Goal: Task Accomplishment & Management: Manage account settings

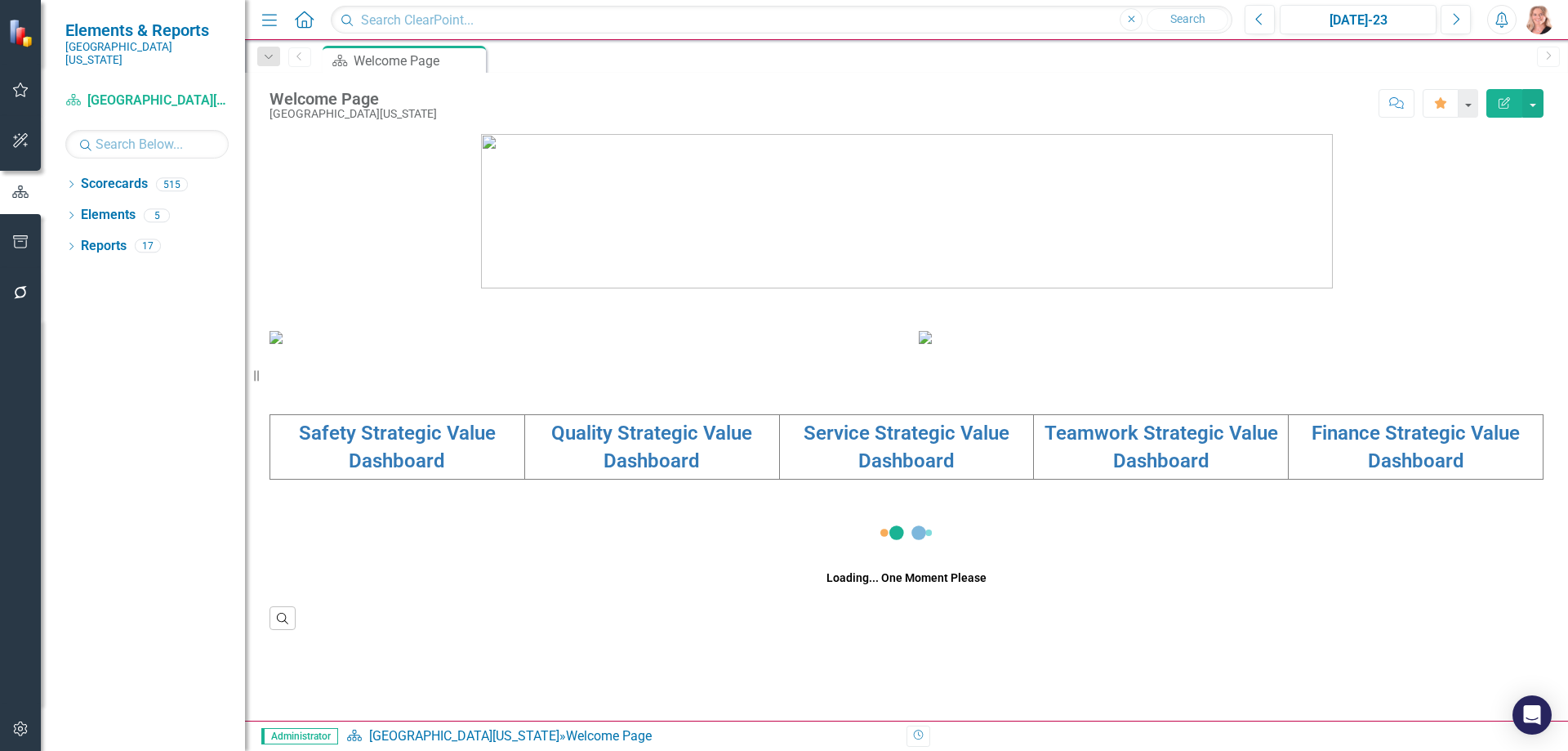
click at [26, 732] on icon "button" at bounding box center [20, 728] width 17 height 13
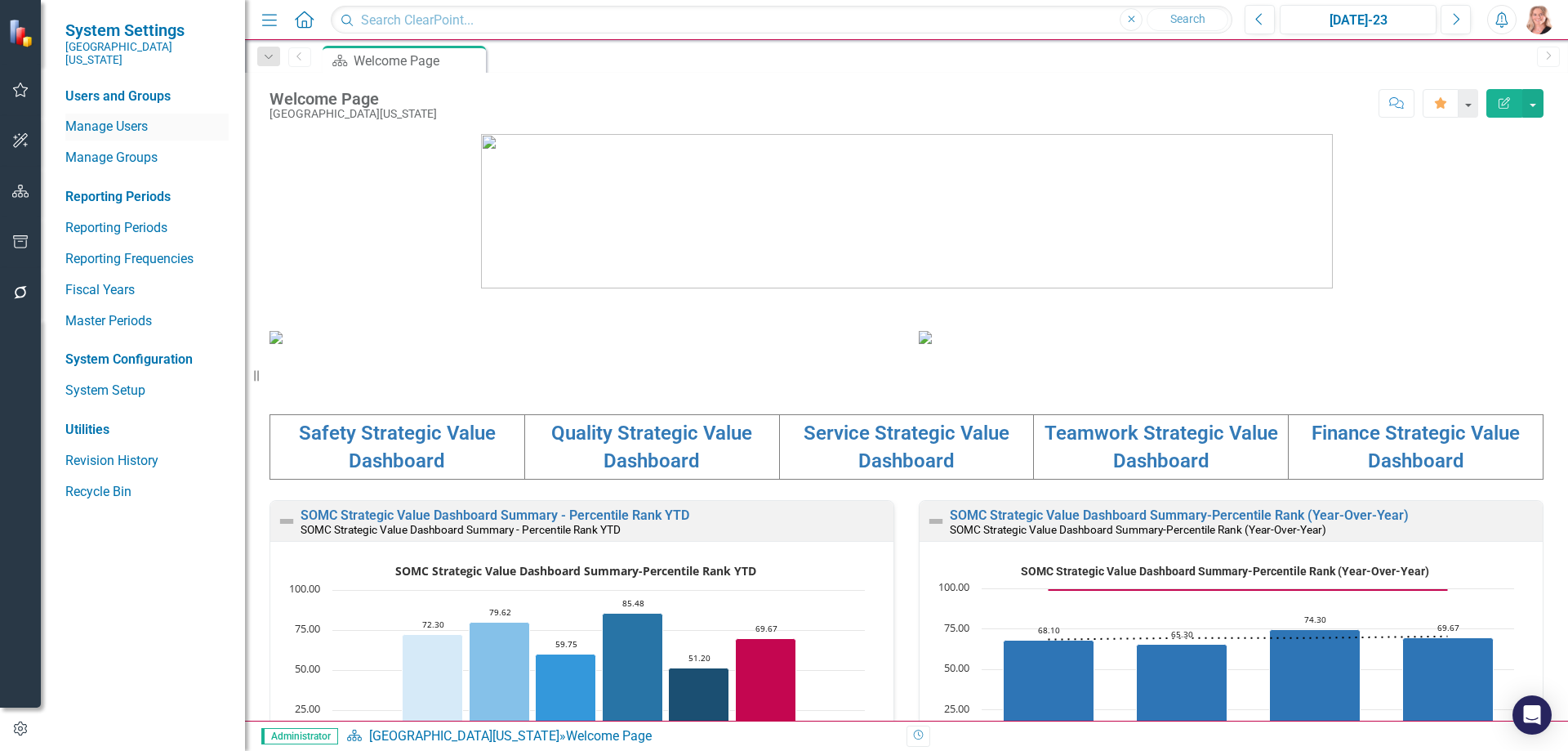
click at [122, 118] on link "Manage Users" at bounding box center [147, 127] width 163 height 19
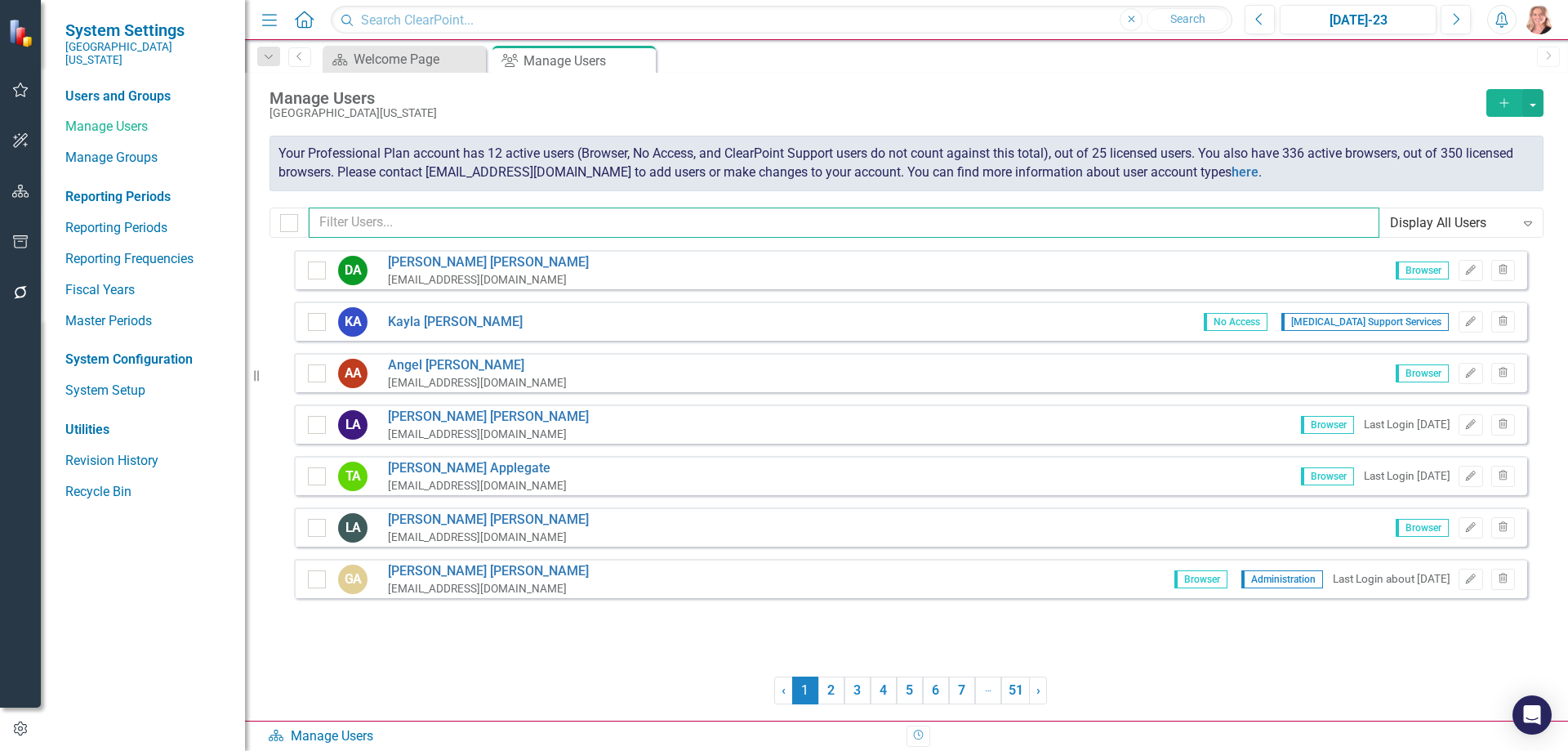
click at [540, 224] on input "text" at bounding box center [844, 223] width 1070 height 30
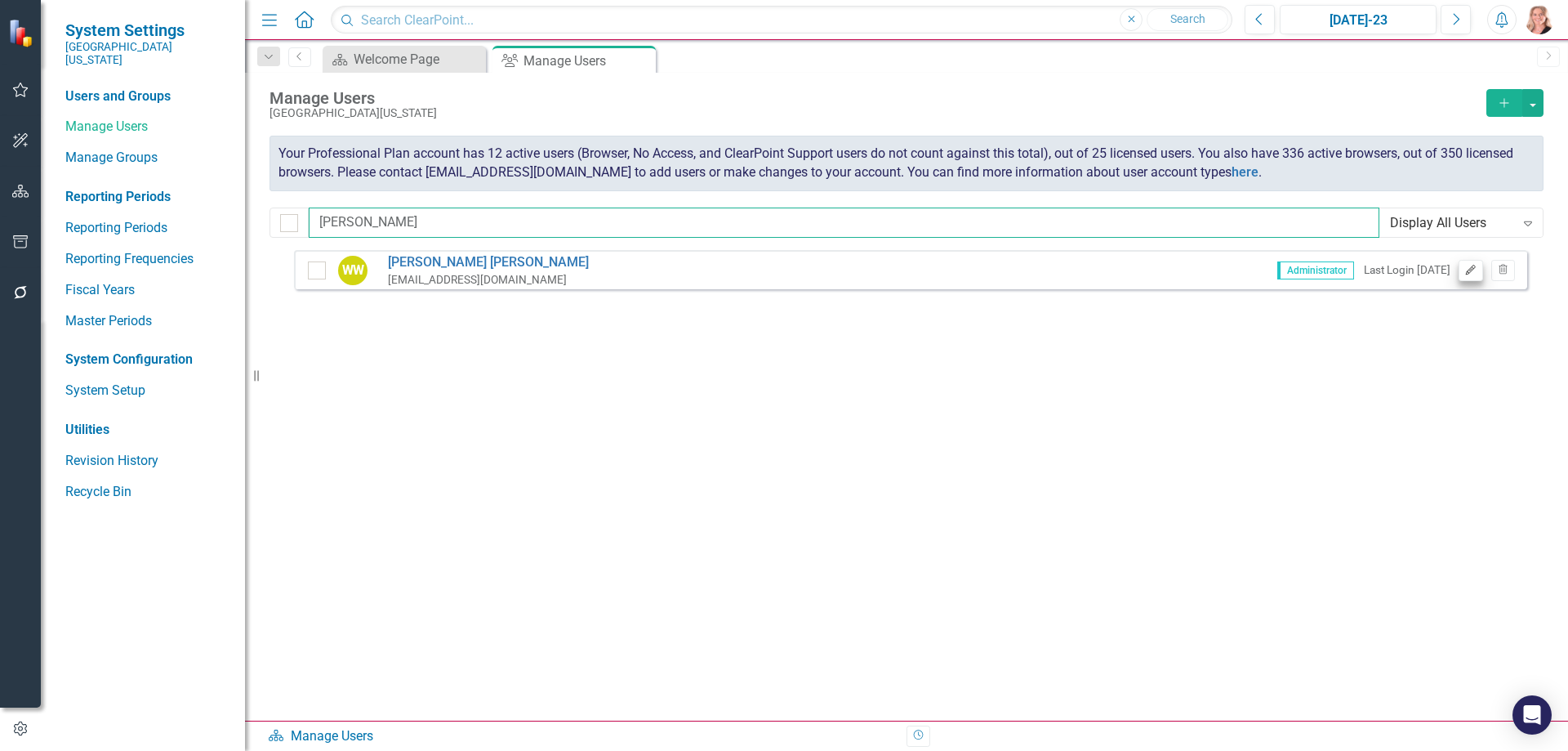
type input "[PERSON_NAME]"
click at [1473, 273] on icon "Edit" at bounding box center [1470, 270] width 12 height 10
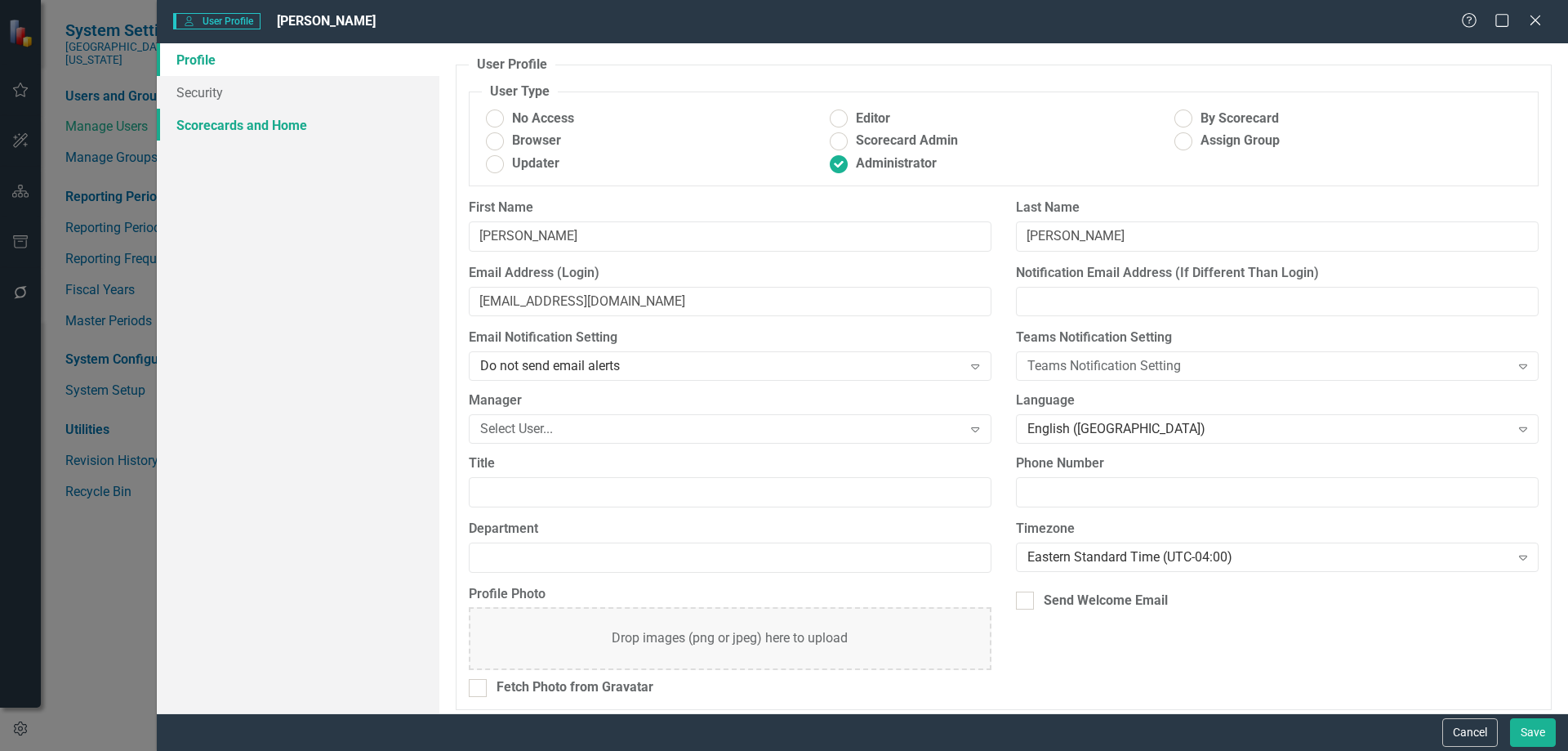
click at [264, 129] on link "Scorecards and Home" at bounding box center [298, 124] width 282 height 33
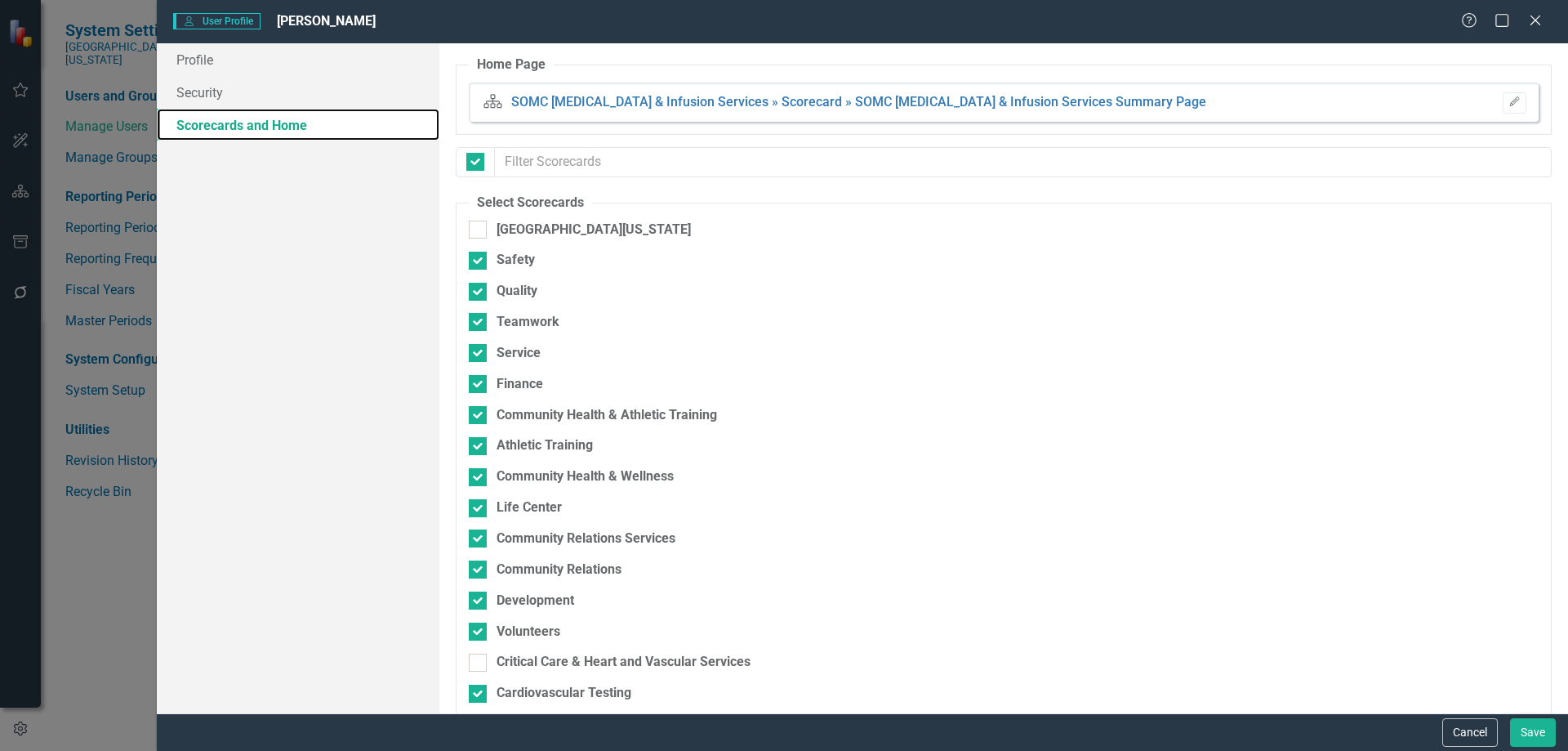
checkbox input "false"
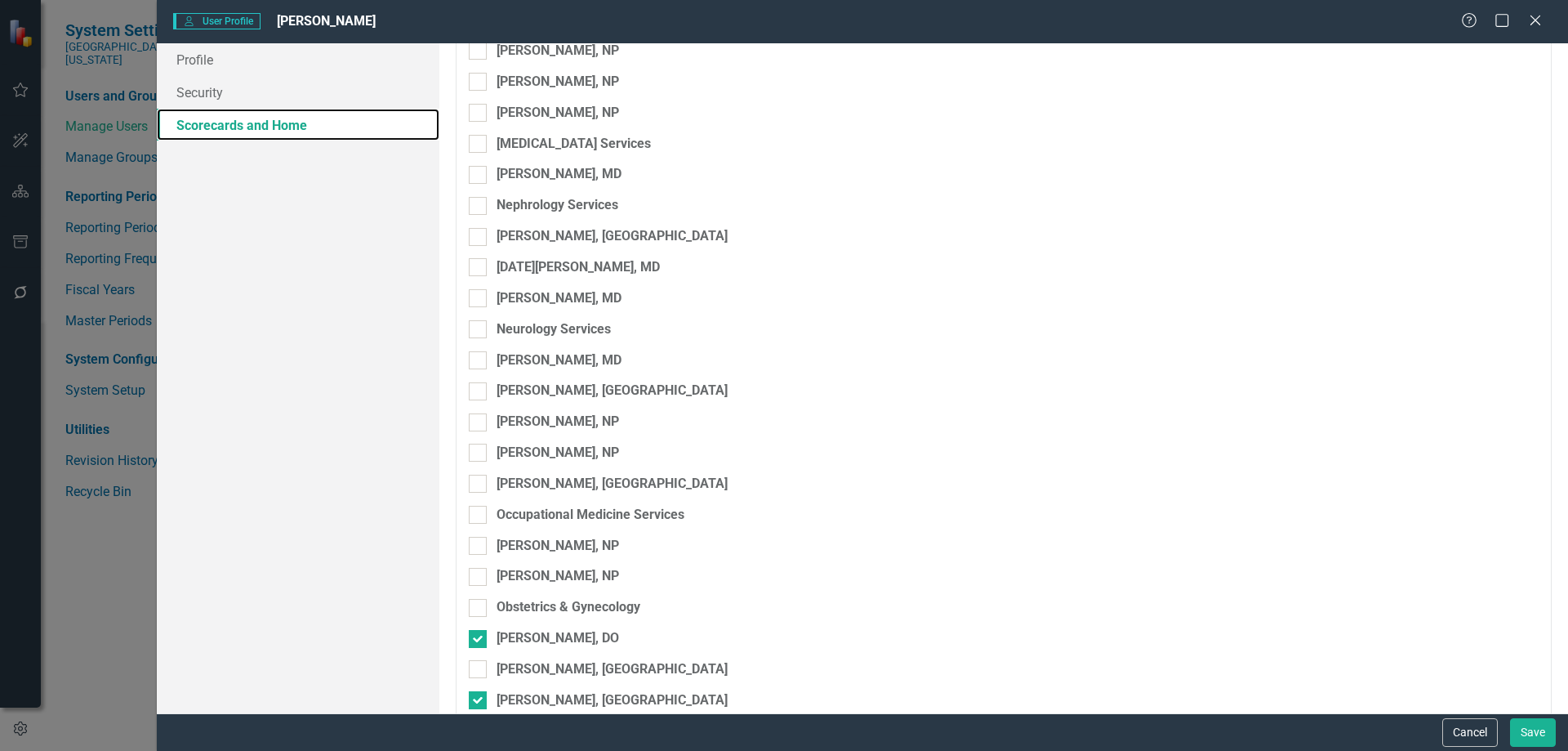
scroll to position [11600, 0]
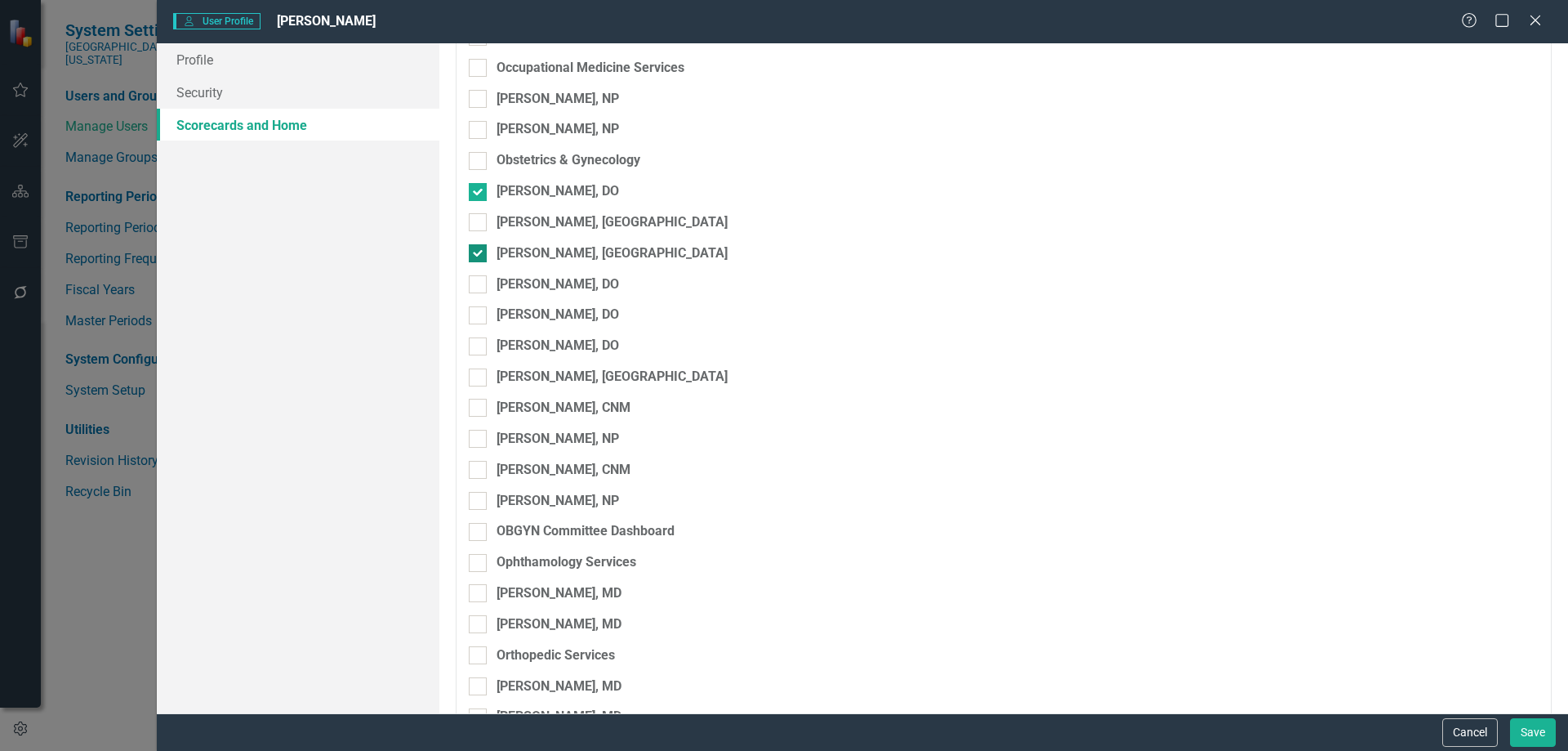
click at [478, 252] on input "[PERSON_NAME], [GEOGRAPHIC_DATA]" at bounding box center [474, 249] width 11 height 11
checkbox input "false"
click at [481, 191] on div at bounding box center [477, 192] width 18 height 18
click at [479, 191] on input "[PERSON_NAME], DO" at bounding box center [474, 188] width 11 height 11
checkbox input "false"
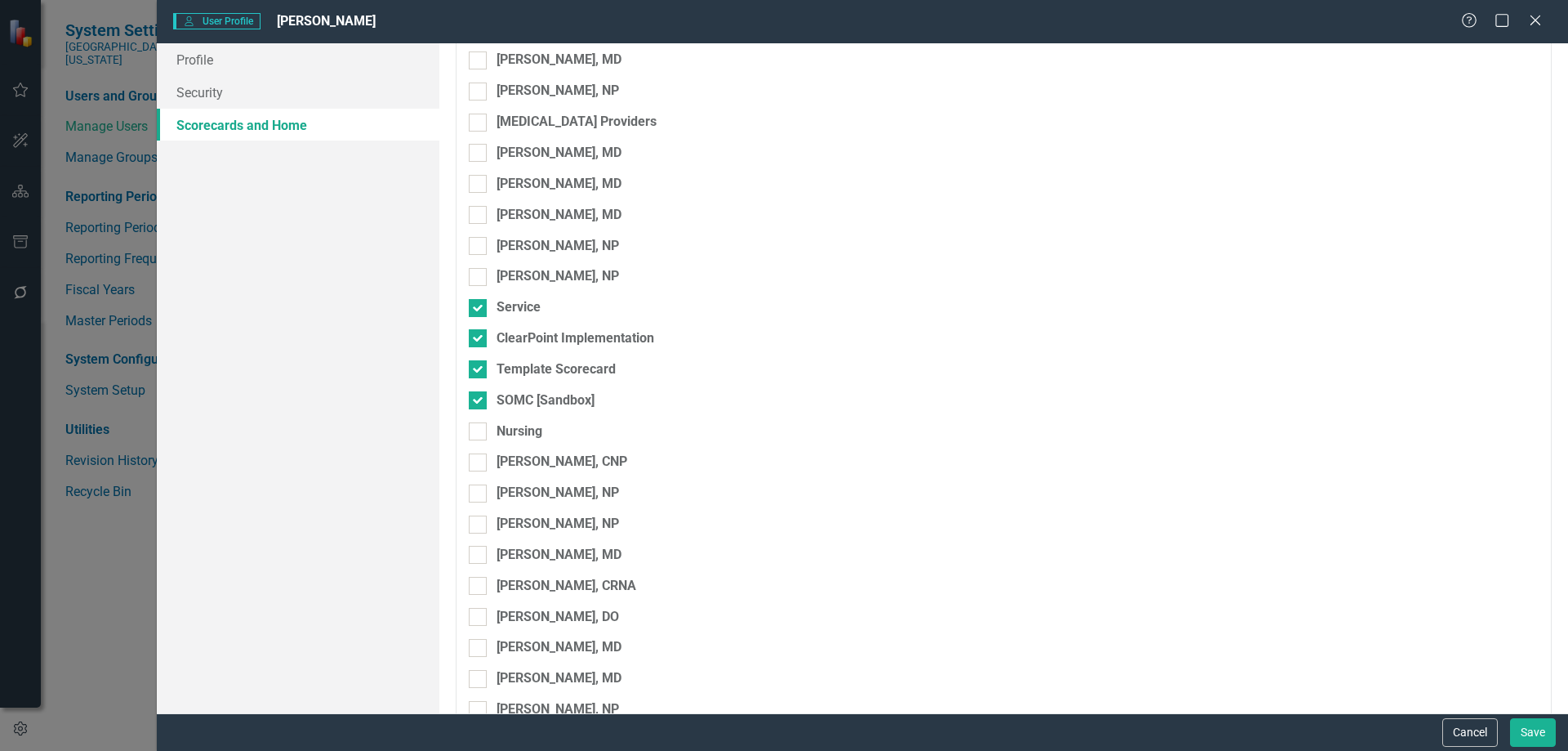
scroll to position [15276, 0]
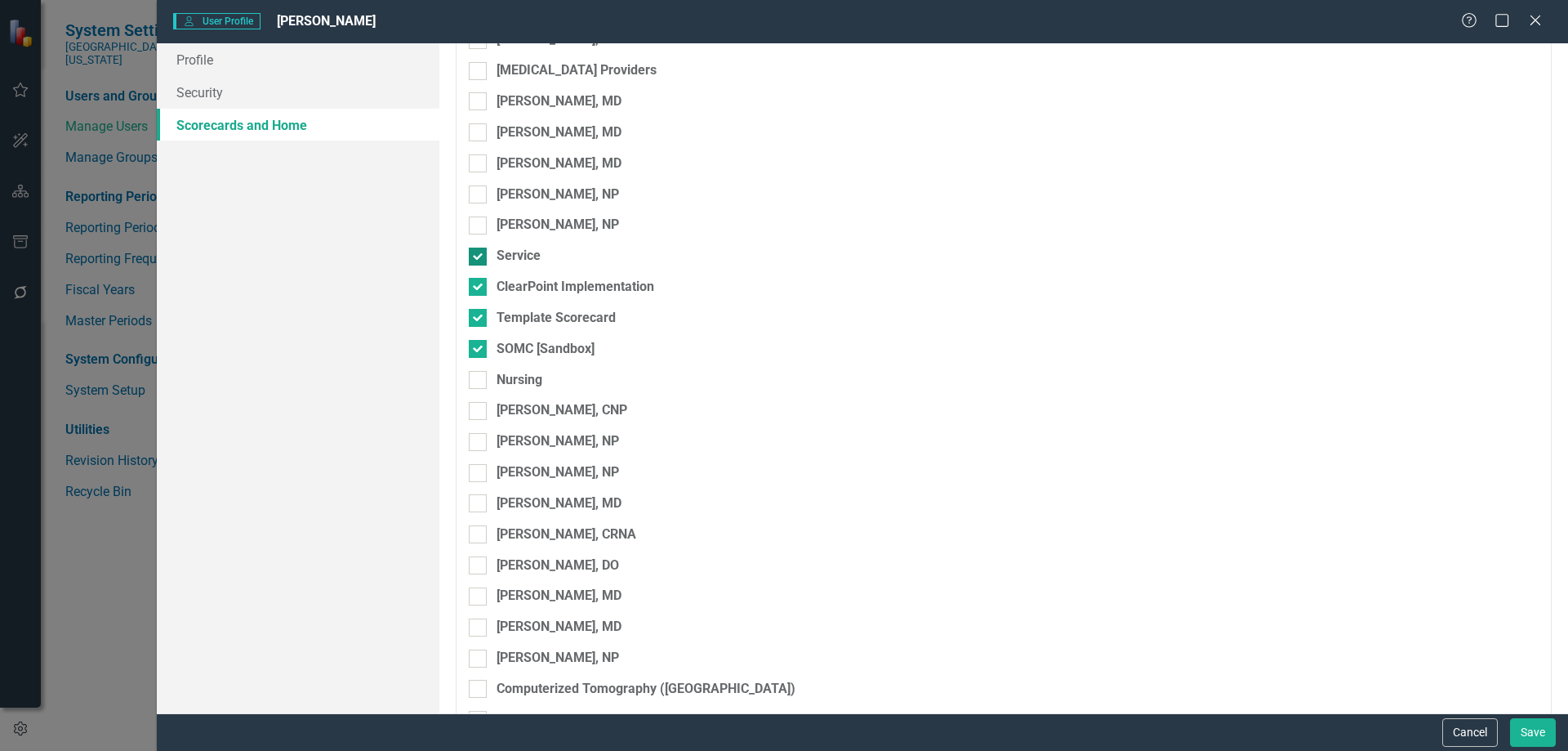
click at [486, 258] on div at bounding box center [477, 257] width 18 height 18
click at [479, 258] on input "Service" at bounding box center [474, 253] width 11 height 11
checkbox input "false"
drag, startPoint x: 479, startPoint y: 289, endPoint x: 480, endPoint y: 299, distance: 10.0
click at [479, 289] on div at bounding box center [477, 287] width 18 height 18
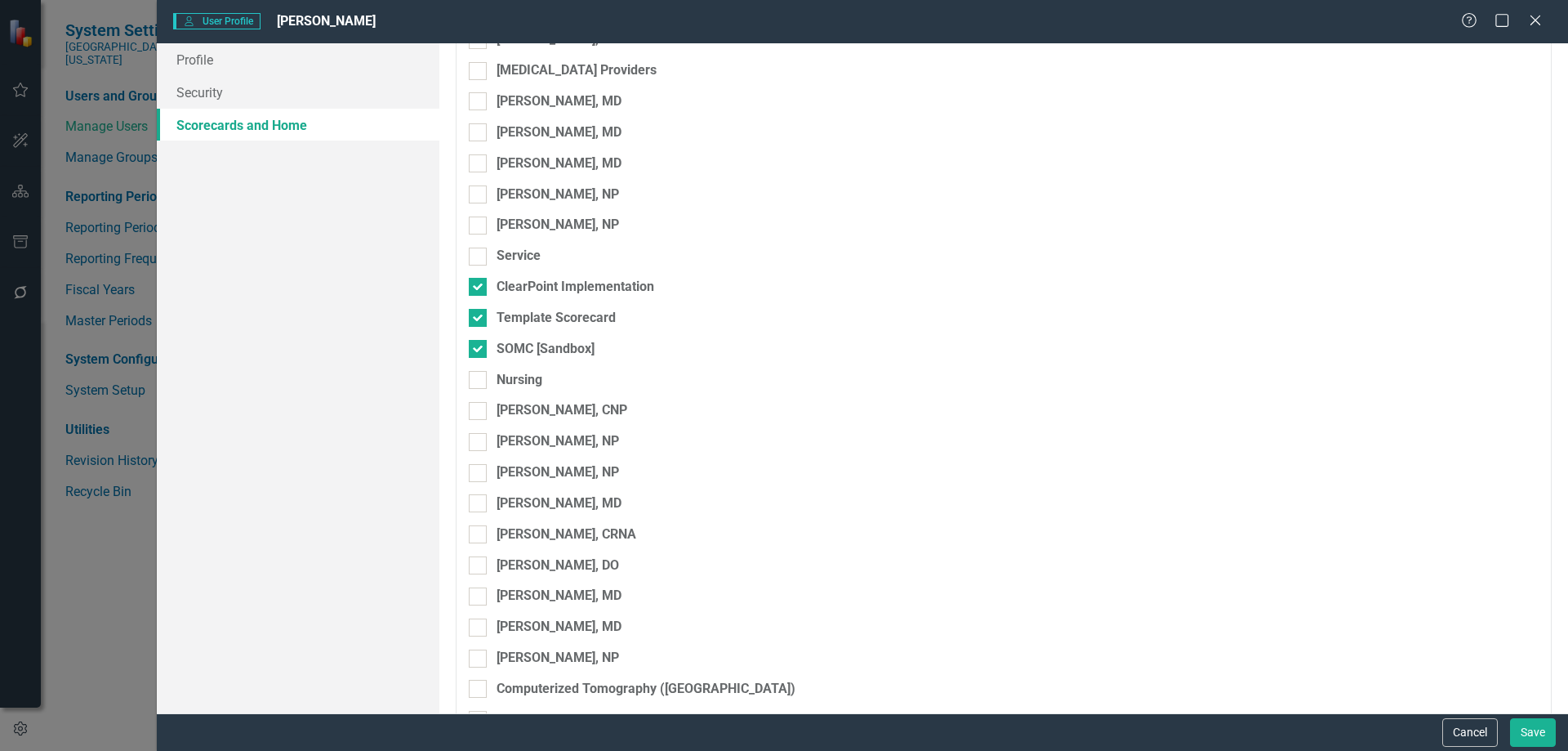
click at [479, 289] on input "ClearPoint Implementation" at bounding box center [474, 283] width 11 height 11
checkbox input "false"
click at [479, 309] on div at bounding box center [477, 318] width 18 height 18
click at [479, 309] on input "Template Scorecard" at bounding box center [474, 314] width 11 height 11
checkbox input "false"
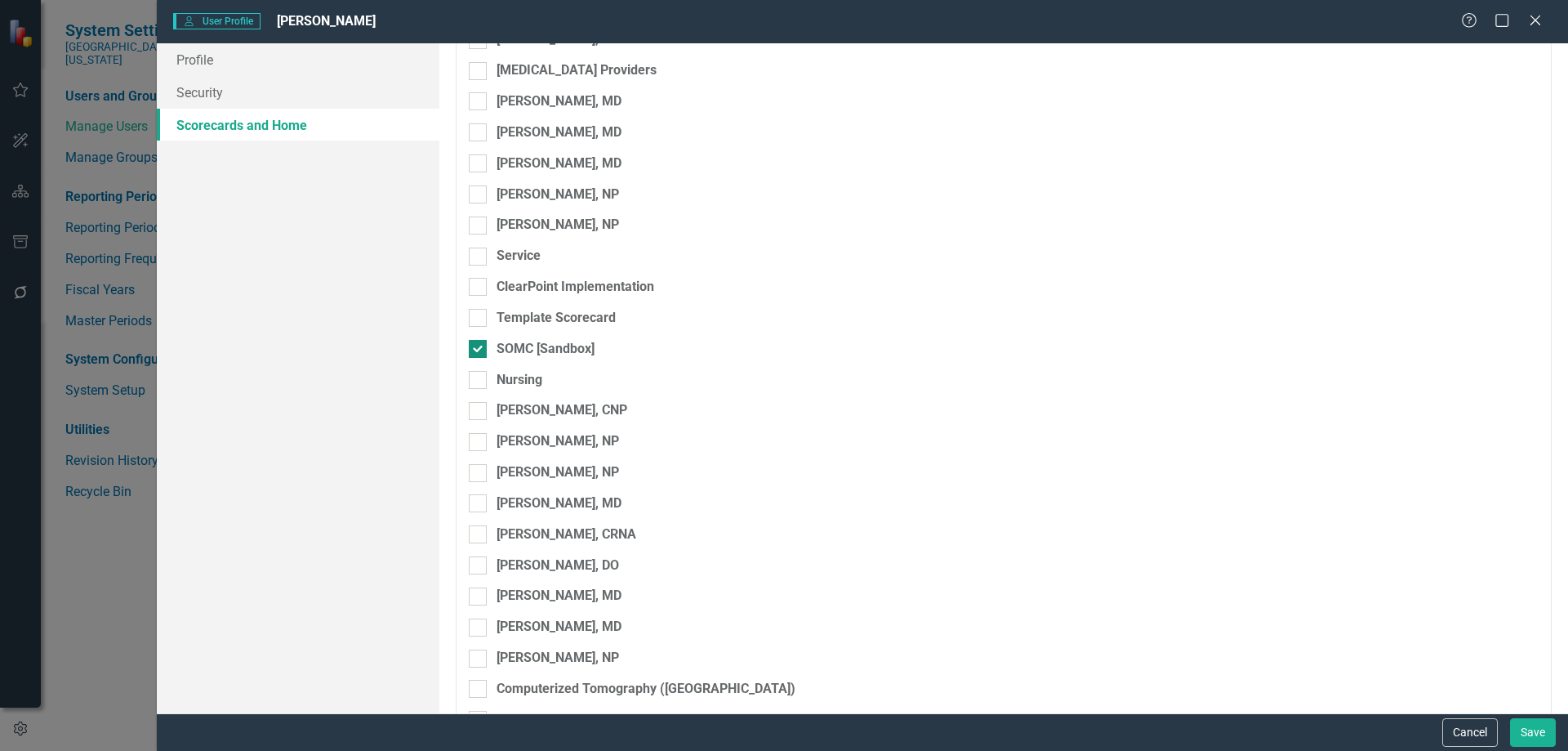
click at [471, 344] on input "SOMC [Sandbox]" at bounding box center [474, 345] width 11 height 11
checkbox input "false"
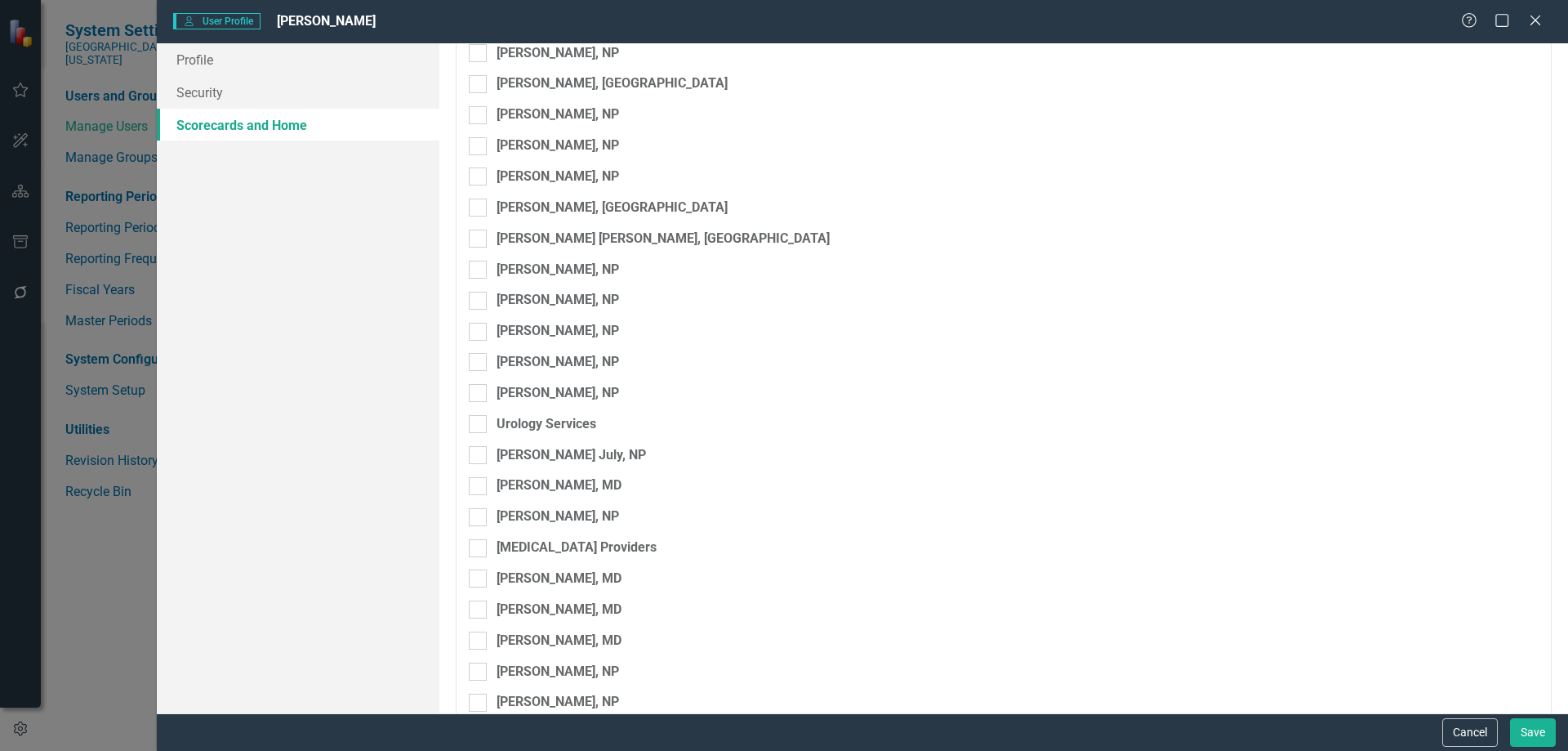
scroll to position [14881, 0]
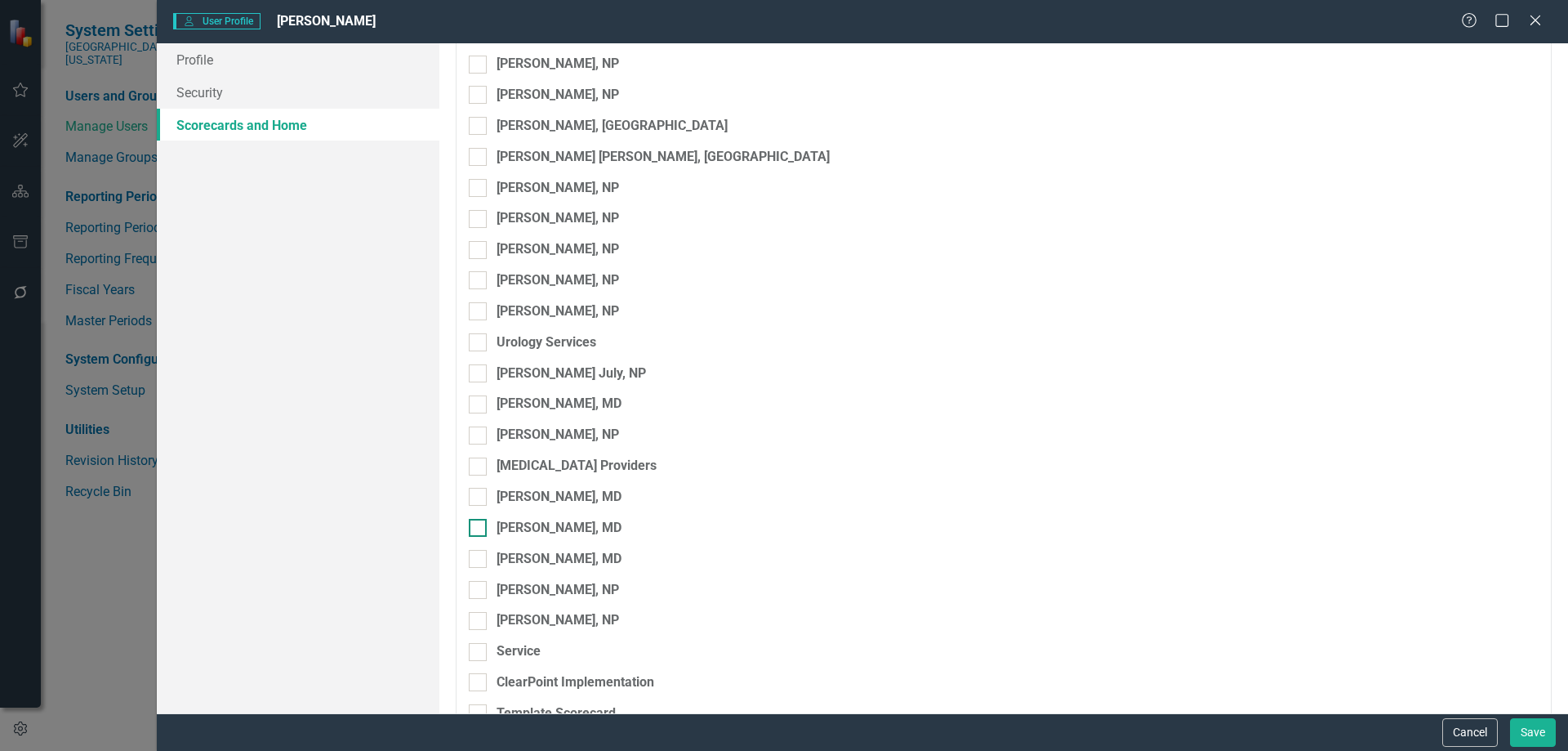
click at [479, 529] on div at bounding box center [477, 527] width 18 height 18
click at [479, 529] on input "[PERSON_NAME], MD" at bounding box center [474, 524] width 11 height 11
checkbox input "true"
click at [478, 563] on div at bounding box center [477, 558] width 18 height 18
click at [478, 560] on input "[PERSON_NAME], MD" at bounding box center [474, 555] width 11 height 11
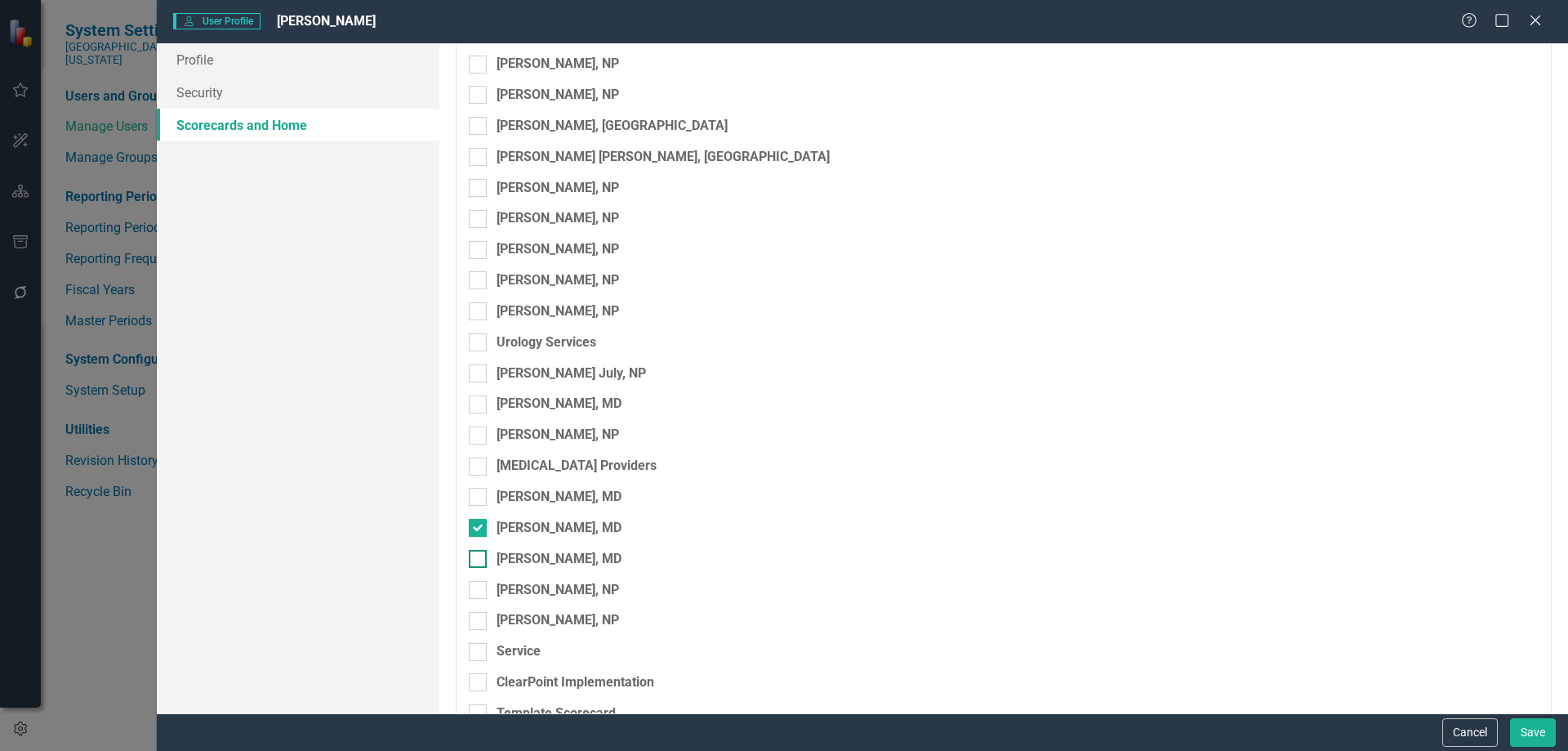
checkbox input "true"
click at [481, 592] on div at bounding box center [477, 589] width 18 height 18
click at [479, 591] on input "[PERSON_NAME], NP" at bounding box center [474, 586] width 11 height 11
checkbox input "true"
click at [482, 623] on div at bounding box center [477, 621] width 18 height 18
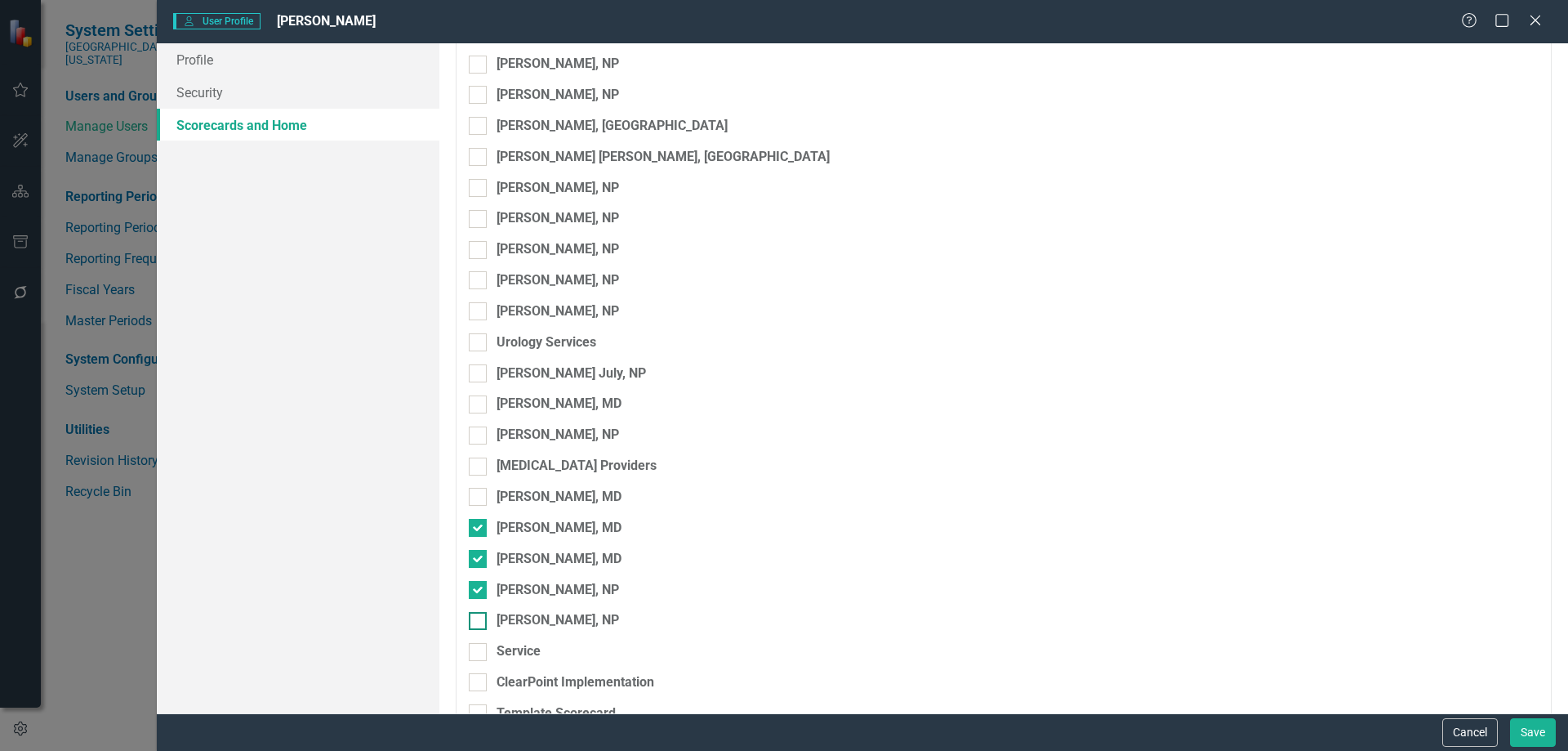
click at [479, 622] on input "[PERSON_NAME], NP" at bounding box center [474, 617] width 11 height 11
checkbox input "true"
click at [1534, 729] on button "Save" at bounding box center [1533, 732] width 46 height 28
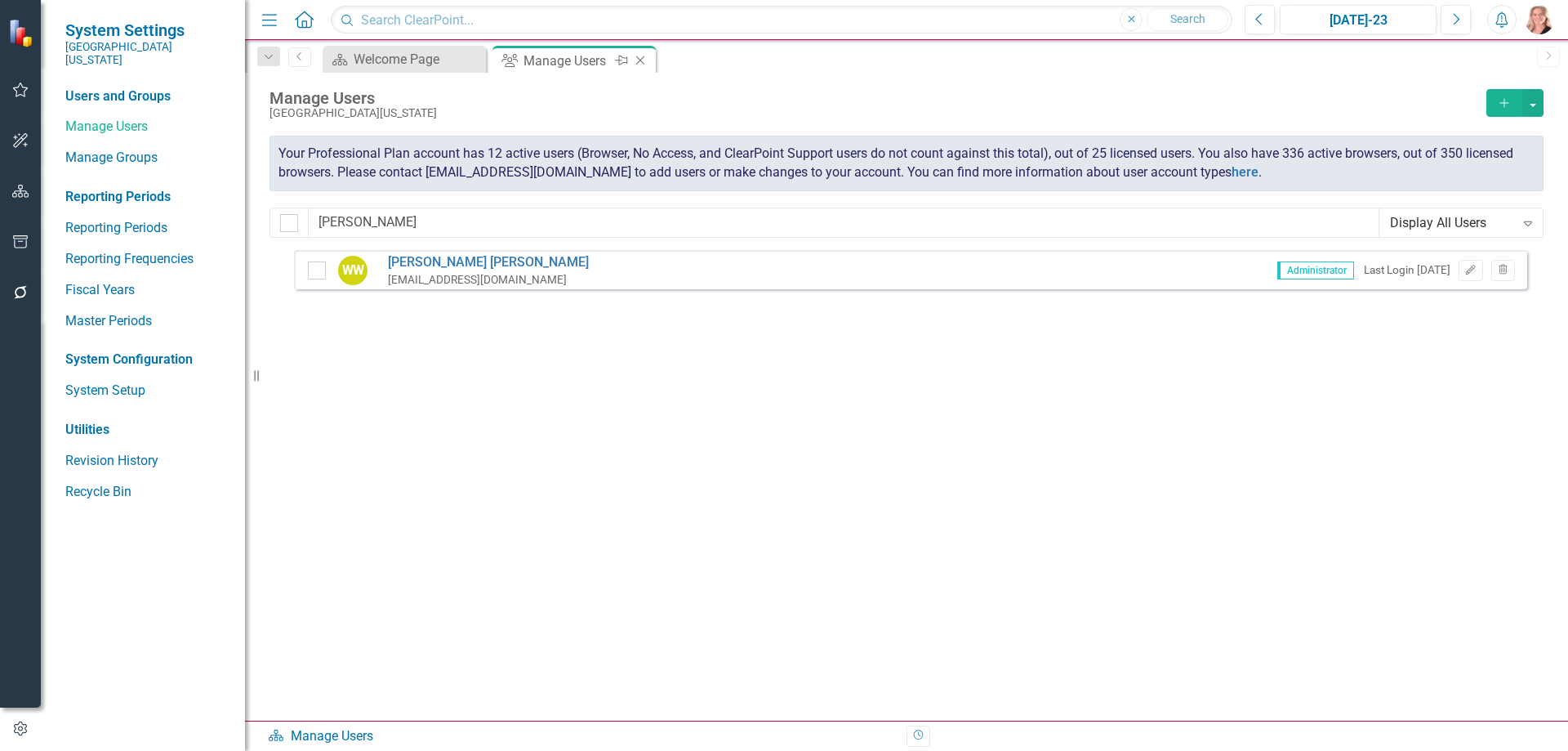
click at [642, 60] on icon "Close" at bounding box center [640, 60] width 16 height 13
